Goal: Information Seeking & Learning: Learn about a topic

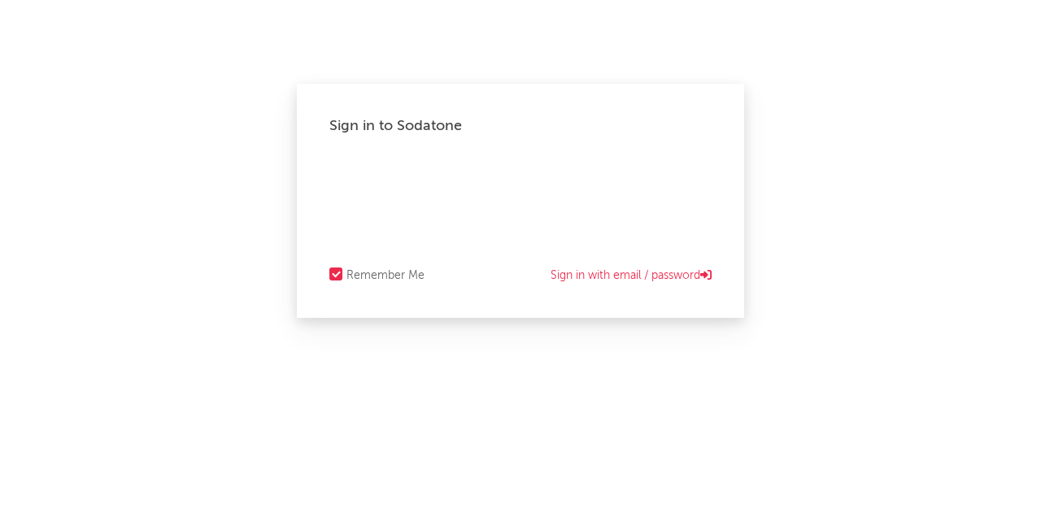
select select "recorded_music"
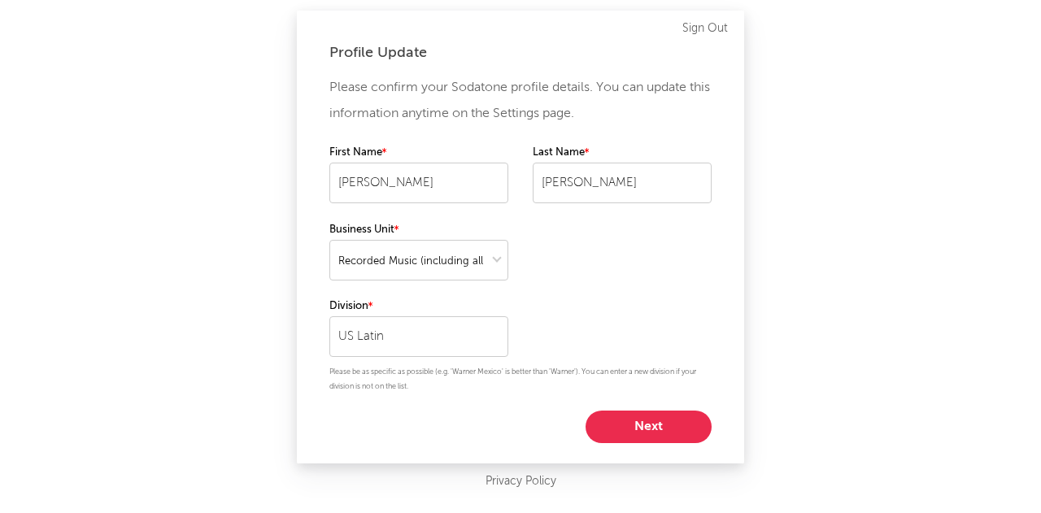
click at [681, 412] on button "Next" at bounding box center [649, 427] width 126 height 33
select select "marketing"
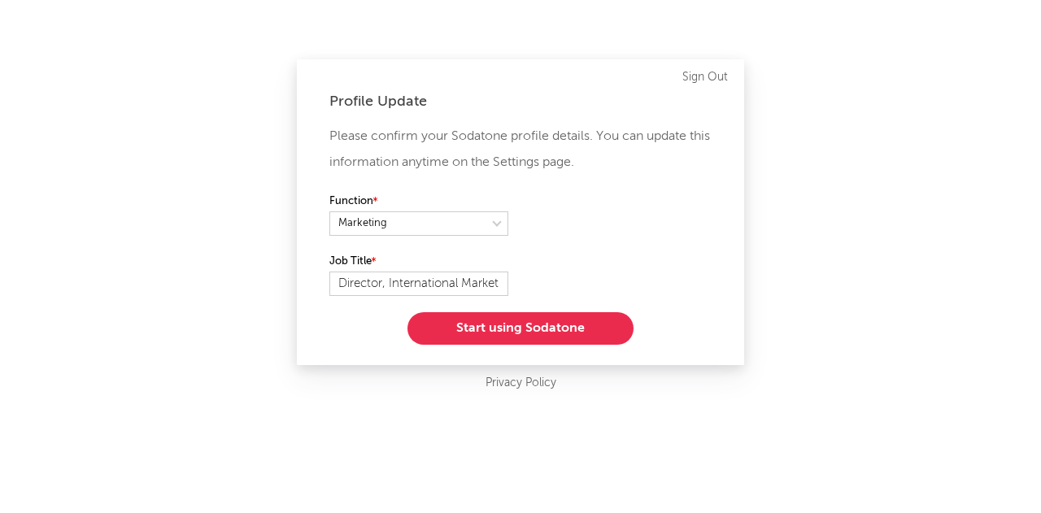
click at [572, 323] on button "Start using Sodatone" at bounding box center [520, 328] width 226 height 33
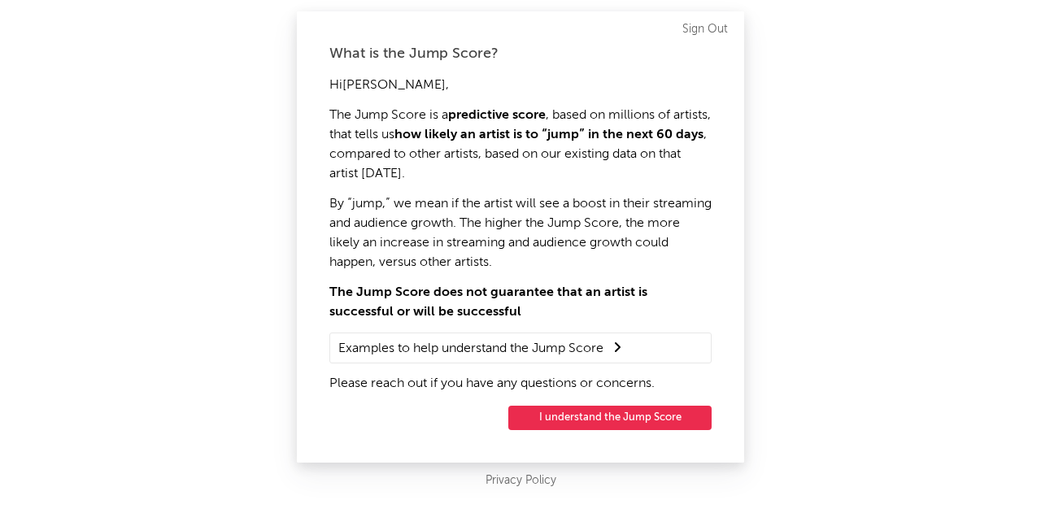
click at [623, 420] on button "I understand the Jump Score" at bounding box center [609, 418] width 203 height 24
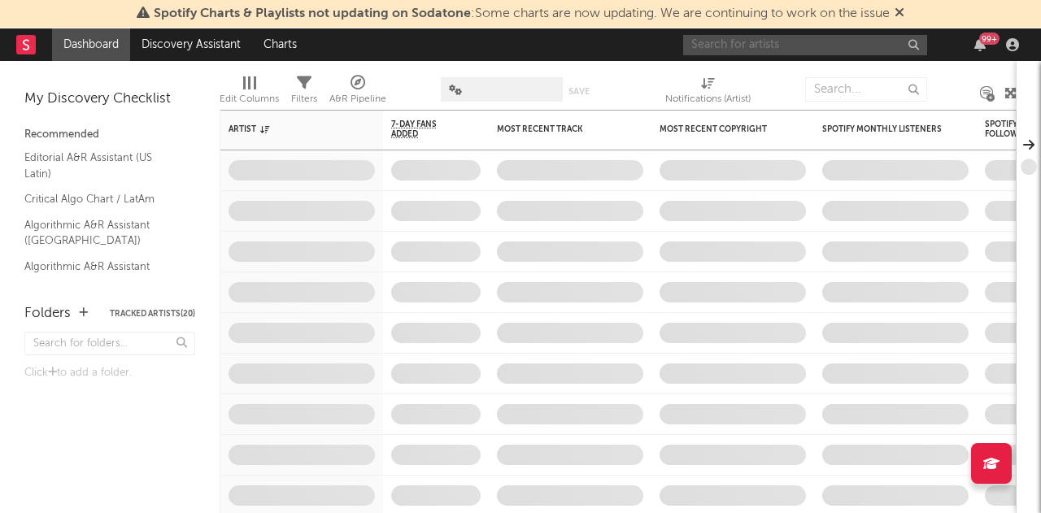
click at [726, 48] on input "text" at bounding box center [805, 45] width 244 height 20
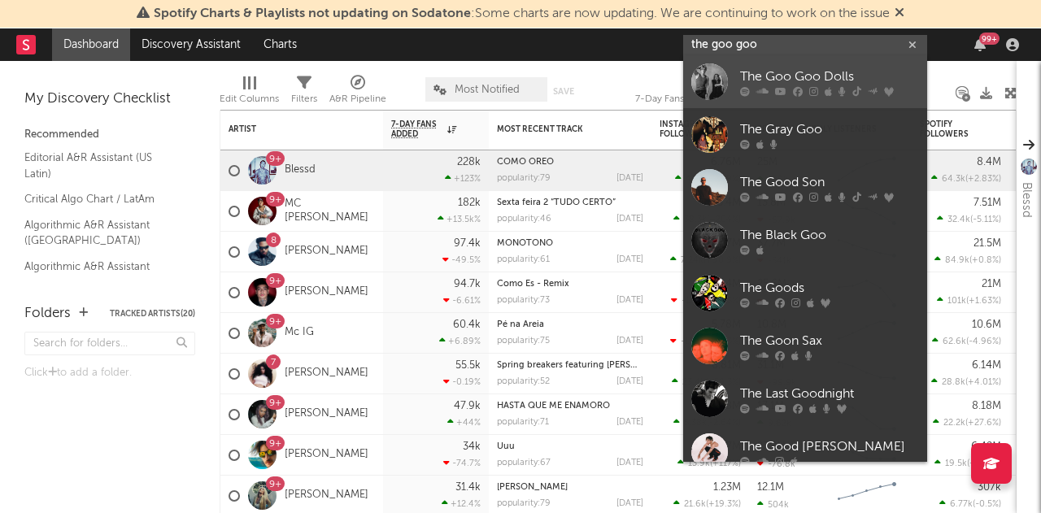
type input "the goo goo"
click at [795, 78] on div "The Goo Goo Dolls" at bounding box center [829, 78] width 179 height 20
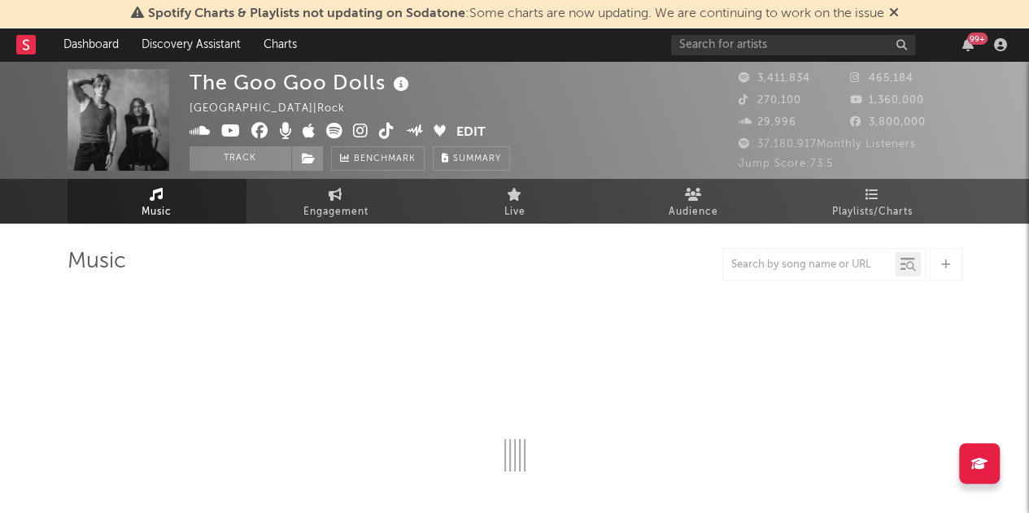
select select "6m"
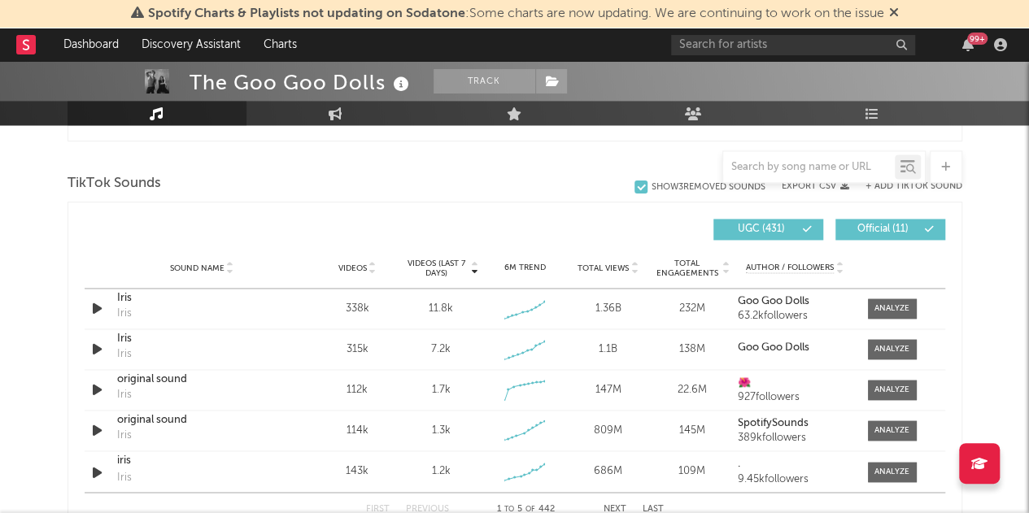
scroll to position [1087, 0]
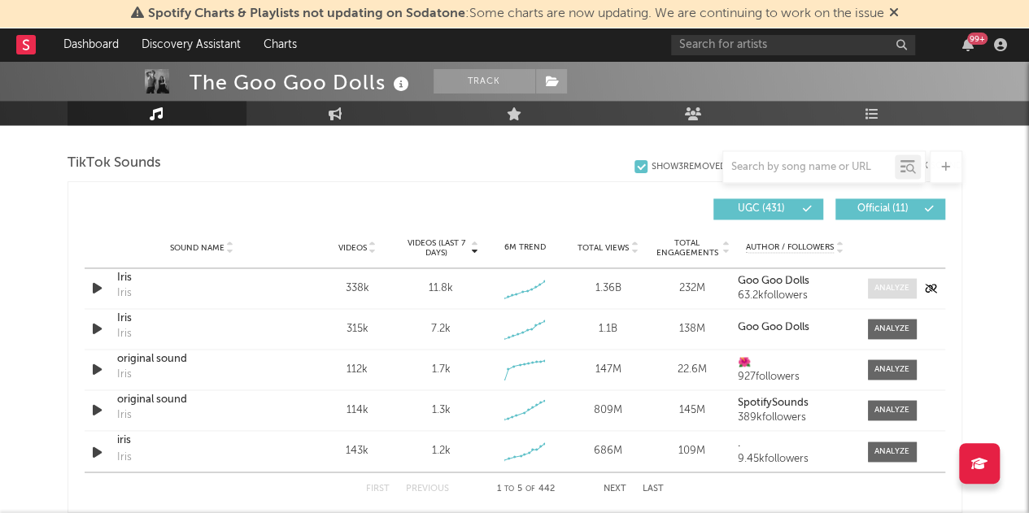
click at [880, 289] on div at bounding box center [891, 288] width 35 height 12
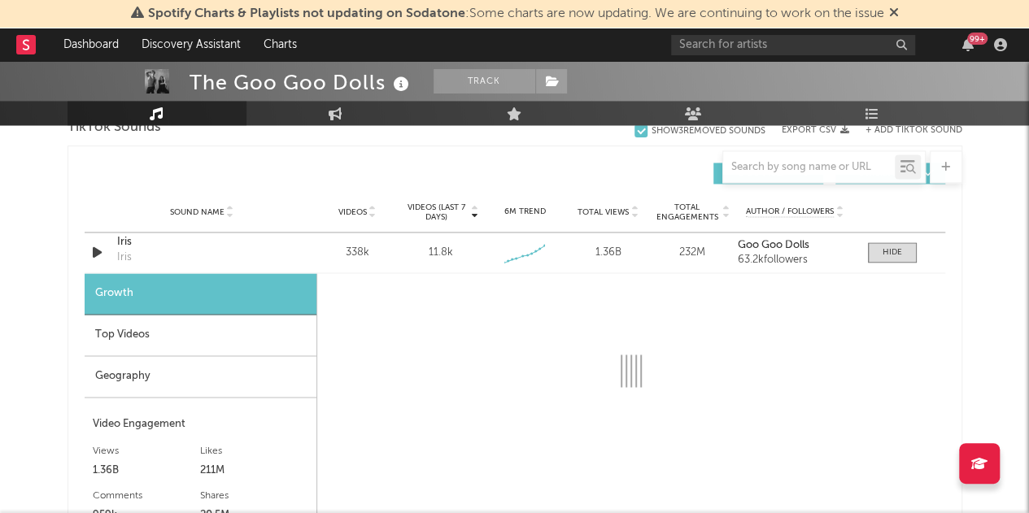
scroll to position [1123, 0]
select select "6m"
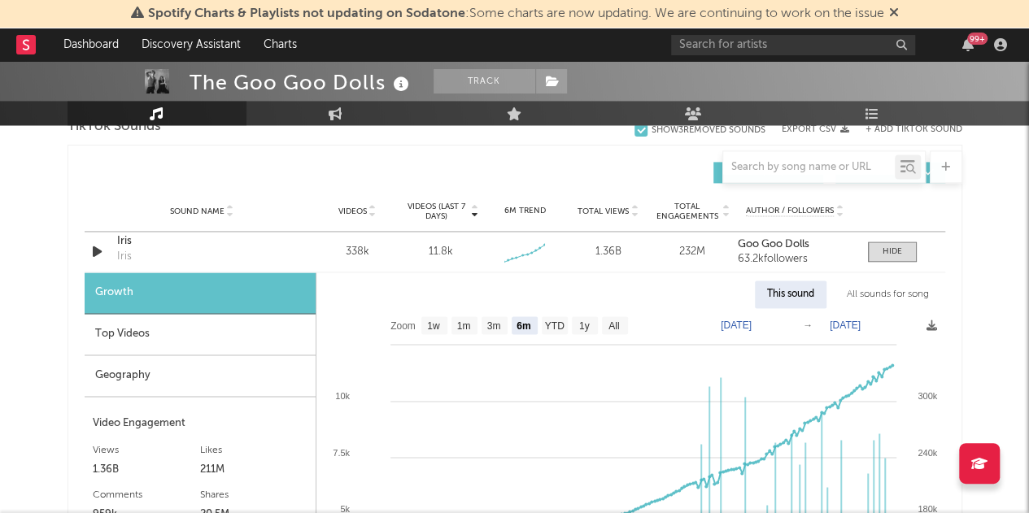
scroll to position [1151, 0]
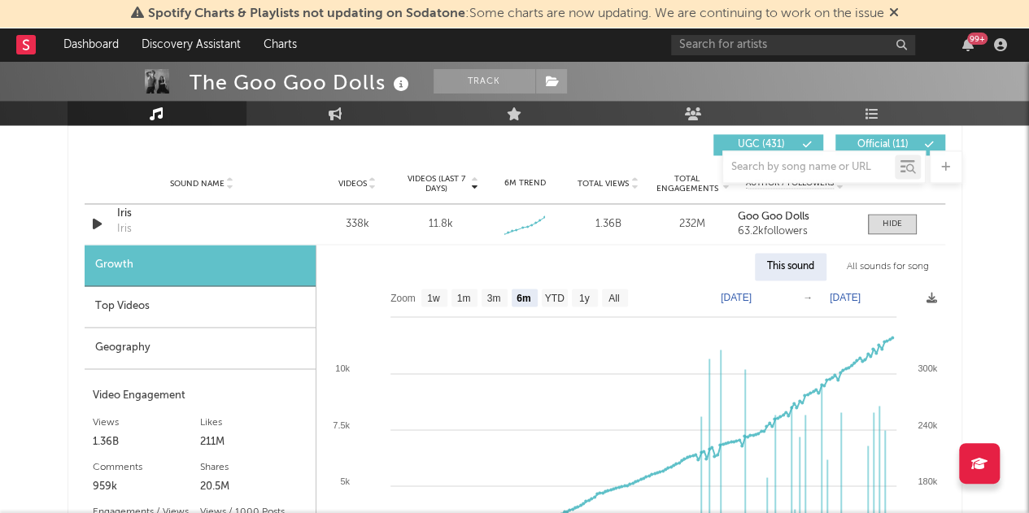
click at [895, 264] on div "All sounds for song" at bounding box center [887, 267] width 107 height 28
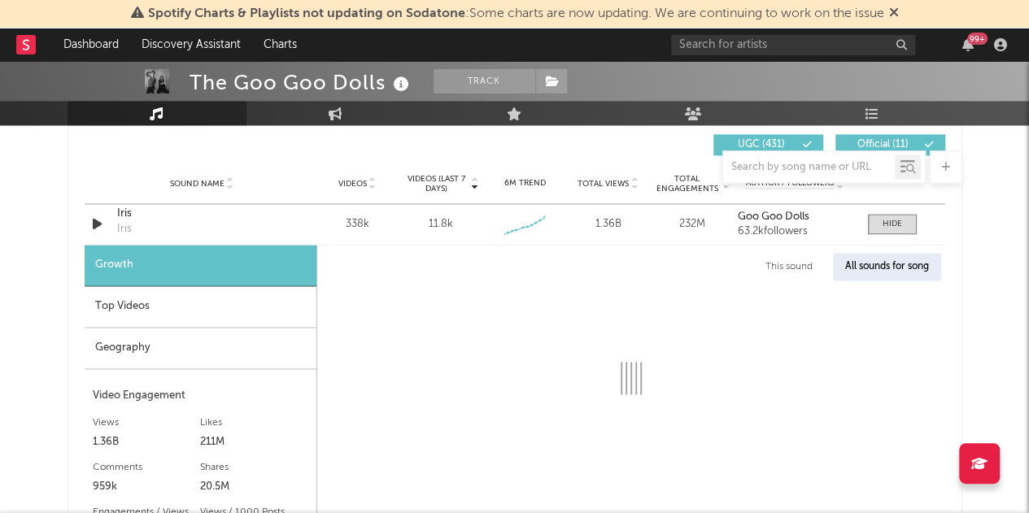
select select "1w"
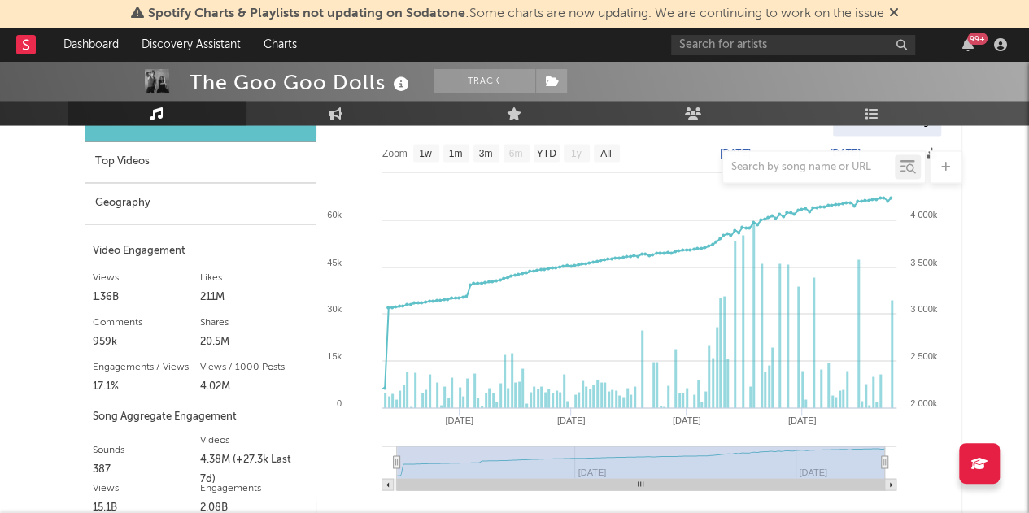
scroll to position [1302, 0]
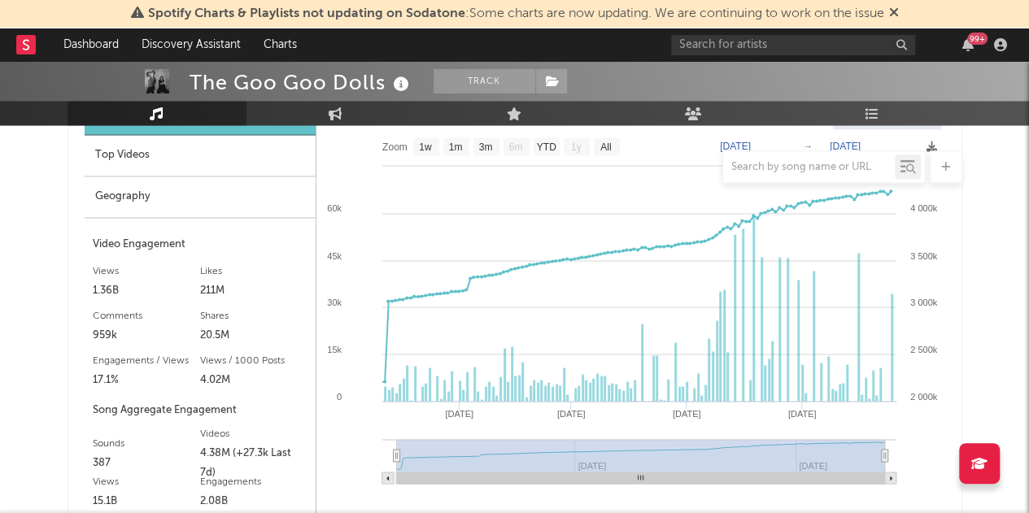
click at [158, 193] on div "Geography" at bounding box center [200, 196] width 231 height 41
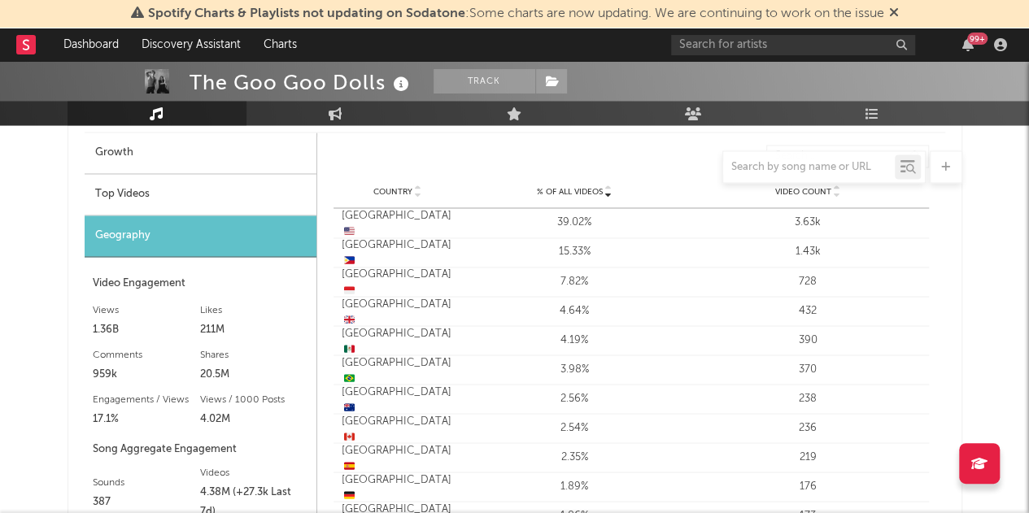
scroll to position [1262, 0]
click at [133, 233] on div "Geography" at bounding box center [201, 236] width 232 height 41
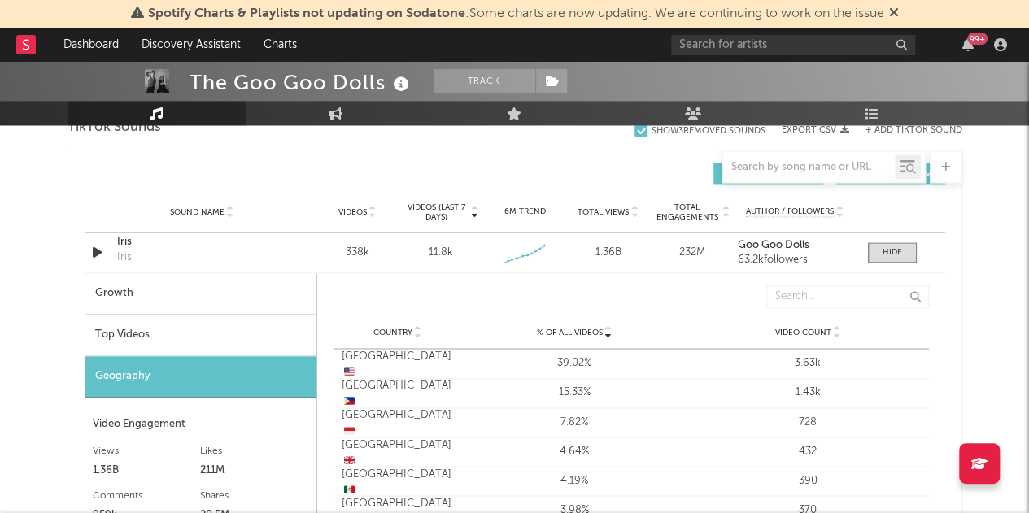
scroll to position [1124, 0]
click at [887, 249] on div at bounding box center [892, 251] width 20 height 12
